Goal: Find specific page/section: Find specific page/section

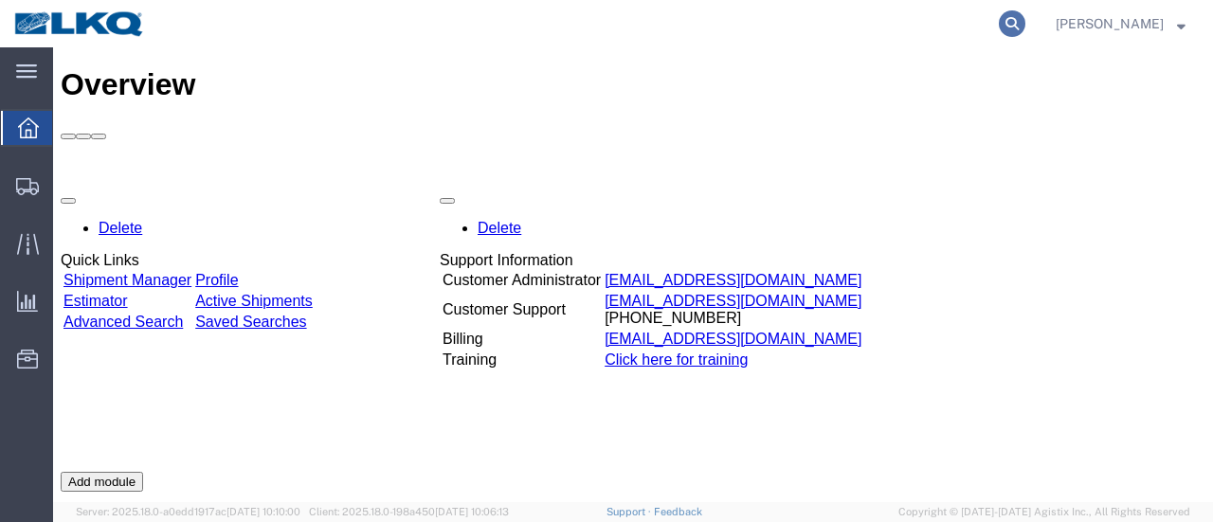
click at [1025, 19] on icon at bounding box center [1012, 23] width 27 height 27
type input "56370100"
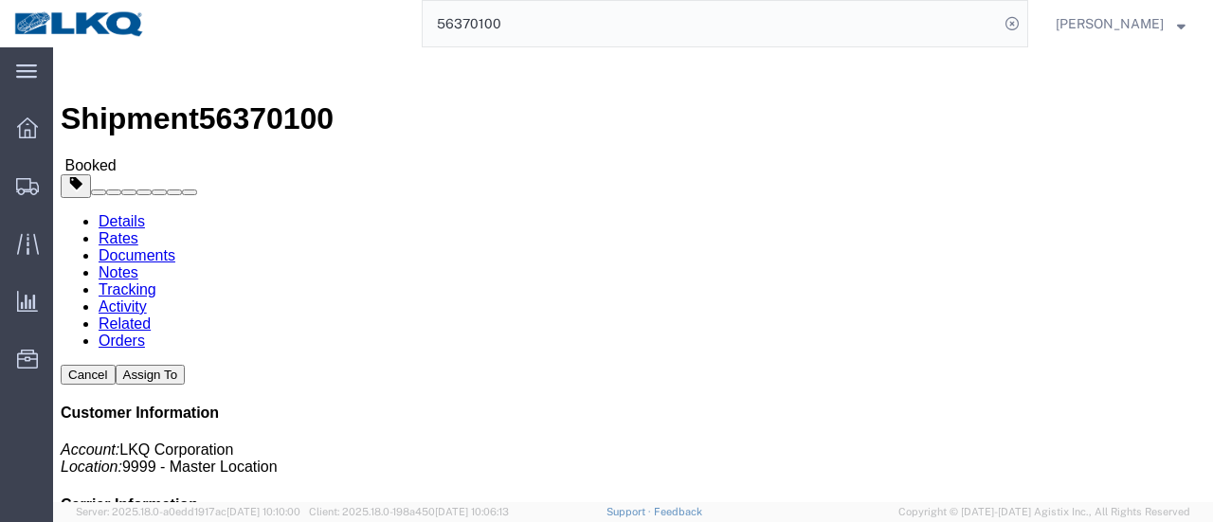
click link "Documents"
